Goal: Navigation & Orientation: Understand site structure

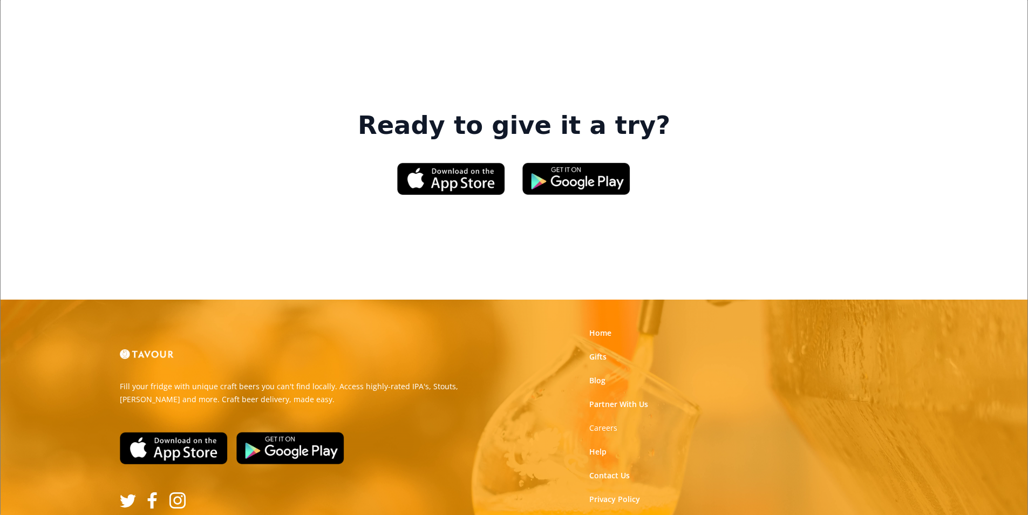
scroll to position [1632, 0]
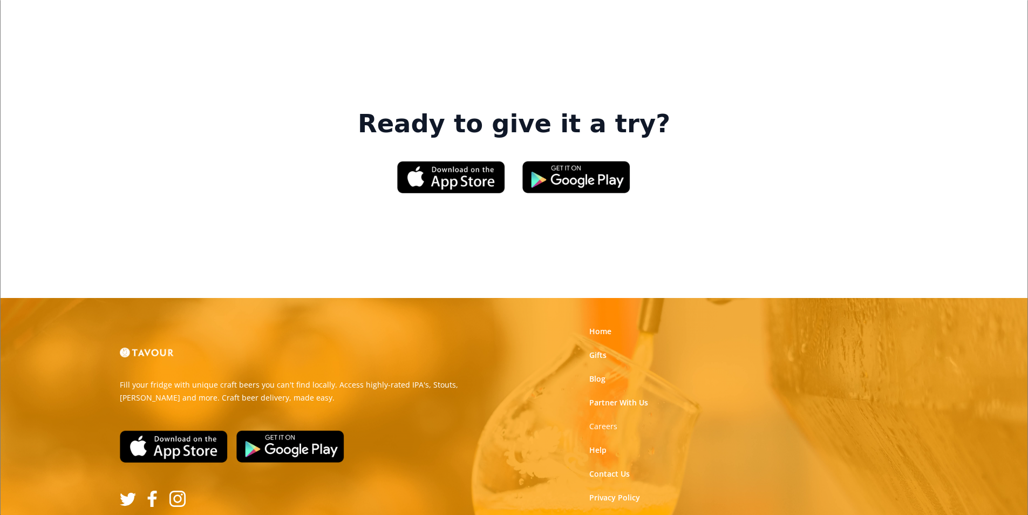
click at [592, 514] on link "Terms of Use" at bounding box center [613, 521] width 48 height 11
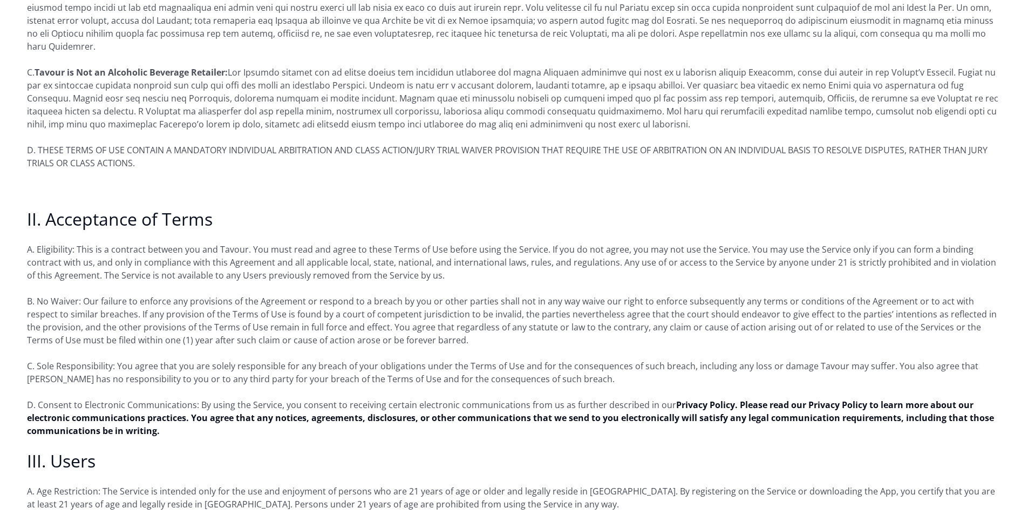
scroll to position [485, 0]
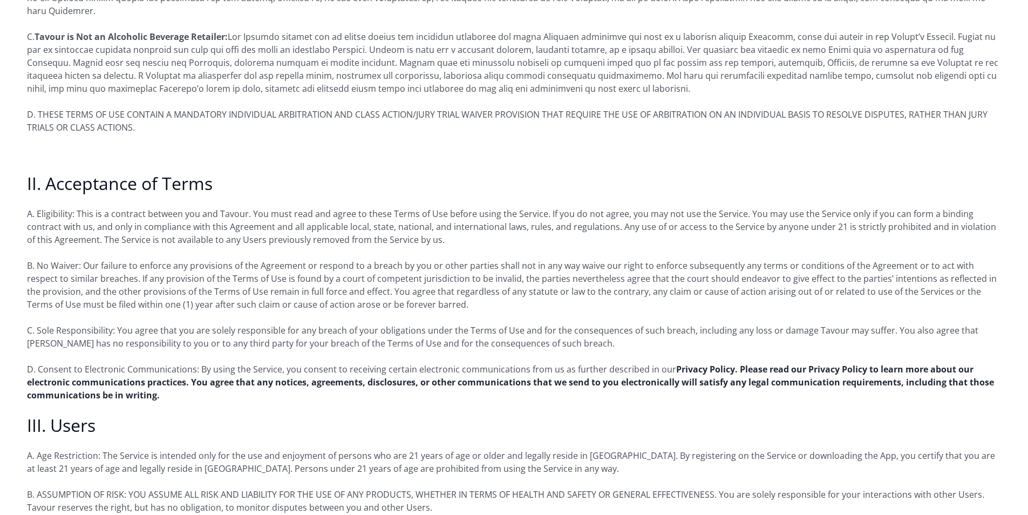
click at [217, 367] on strong "Privacy Policy. Please read our Privacy Policy to learn more about our electron…" at bounding box center [510, 382] width 967 height 38
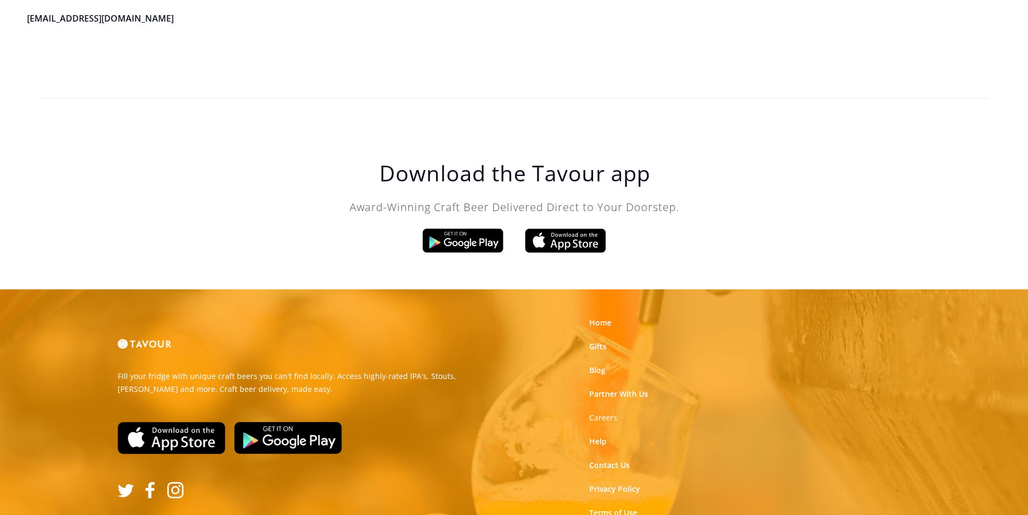
scroll to position [3072, 0]
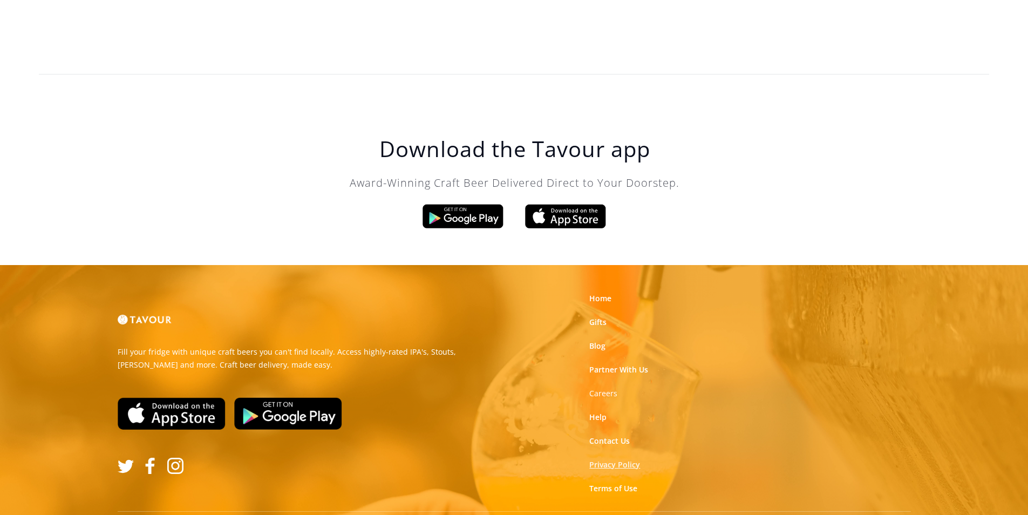
click at [629, 459] on link "Privacy Policy" at bounding box center [614, 464] width 51 height 11
